Goal: Task Accomplishment & Management: Manage account settings

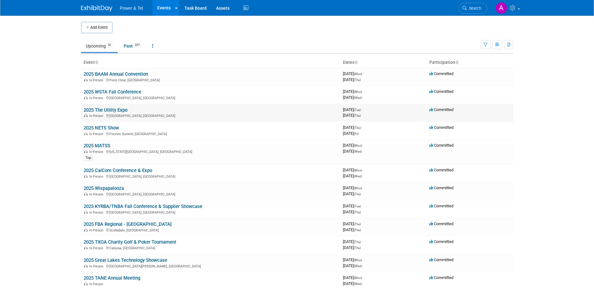
click at [114, 111] on link "2025 The Utility Expo" at bounding box center [106, 110] width 44 height 6
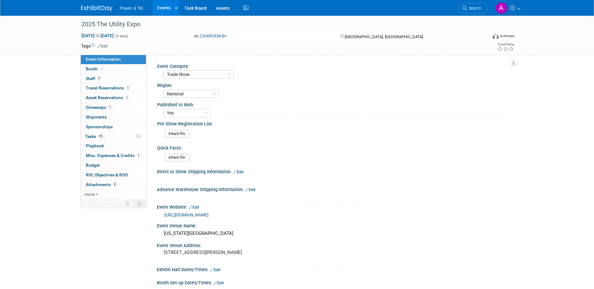
select select "Trade Show"
select select "National"
select select "Yes"
click at [117, 80] on link "9 Staff 9" at bounding box center [113, 78] width 65 height 9
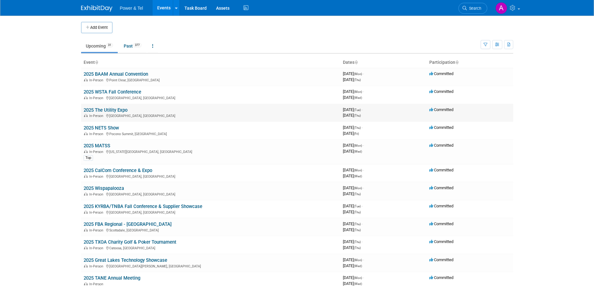
click at [106, 109] on link "2025 The Utility Expo" at bounding box center [106, 110] width 44 height 6
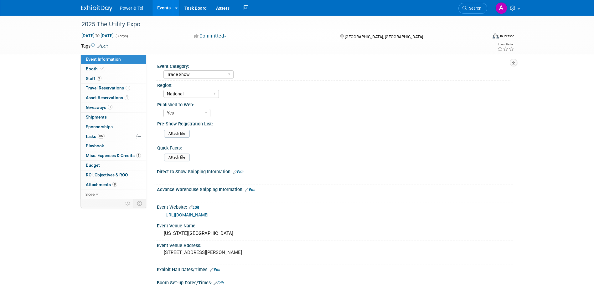
select select "Trade Show"
select select "National"
select select "Yes"
click at [114, 67] on link "Booth" at bounding box center [113, 68] width 65 height 9
